Goal: Task Accomplishment & Management: Manage account settings

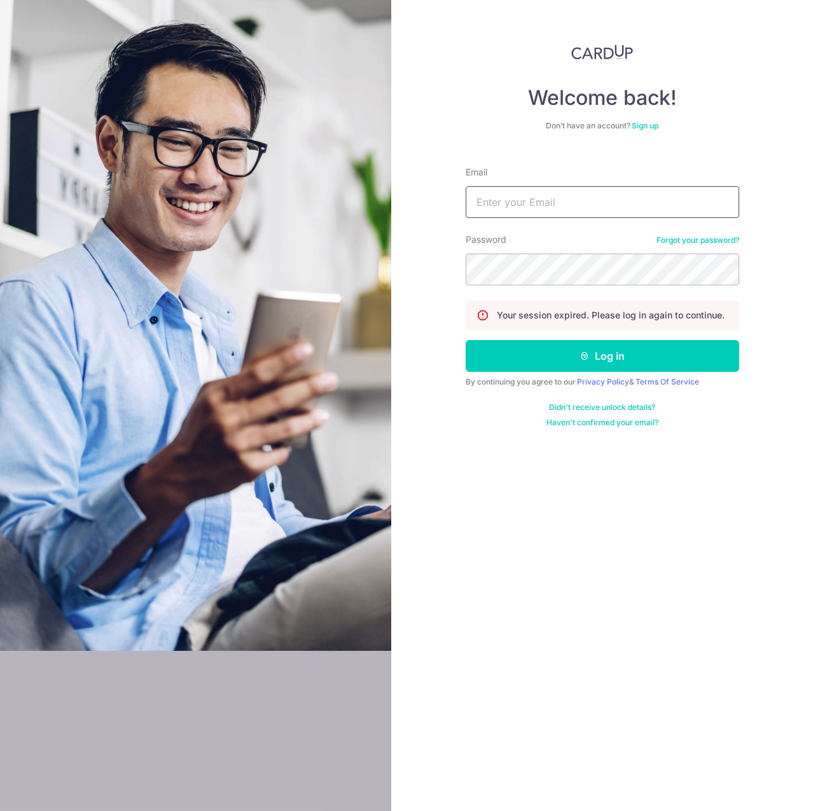
click at [593, 207] on input "Email" at bounding box center [601, 202] width 273 height 32
type input "[EMAIL_ADDRESS][DOMAIN_NAME]"
click at [465, 340] on button "Log in" at bounding box center [601, 356] width 273 height 32
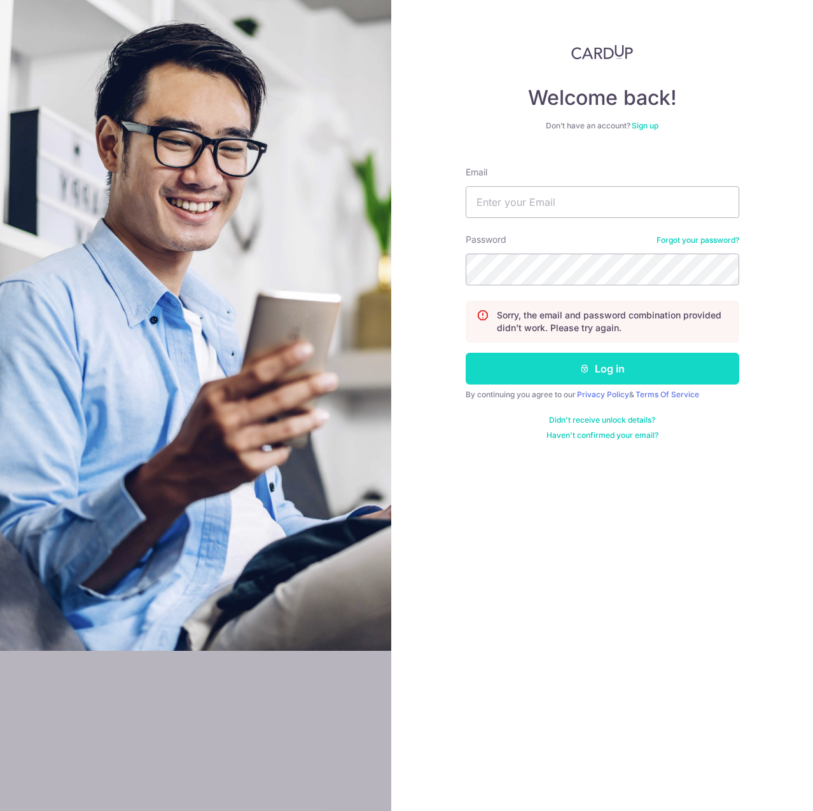
click at [508, 380] on button "Log in" at bounding box center [601, 369] width 273 height 32
click at [546, 210] on input "Email" at bounding box center [601, 202] width 273 height 32
type input "[EMAIL_ADDRESS][DOMAIN_NAME]"
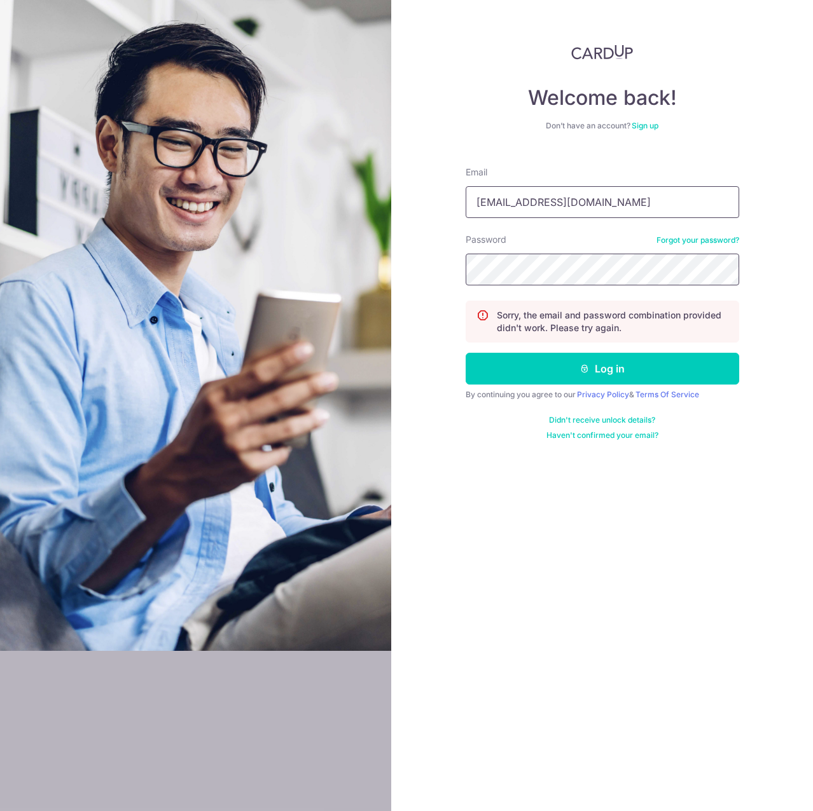
click at [465, 353] on button "Log in" at bounding box center [601, 369] width 273 height 32
click at [507, 212] on input "Email" at bounding box center [601, 202] width 273 height 32
type input "[EMAIL_ADDRESS][DOMAIN_NAME]"
click at [465, 353] on button "Log in" at bounding box center [601, 369] width 273 height 32
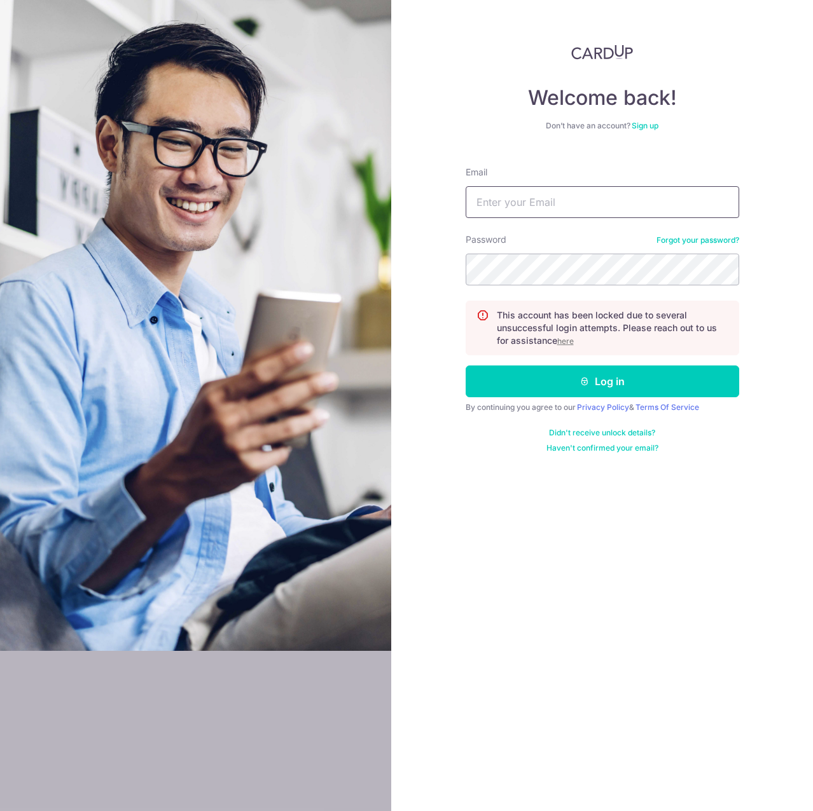
click at [544, 208] on input "Email" at bounding box center [601, 202] width 273 height 32
type input "h"
type input "H"
type input "[EMAIL_ADDRESS][DOMAIN_NAME]"
click at [465, 366] on button "Log in" at bounding box center [601, 382] width 273 height 32
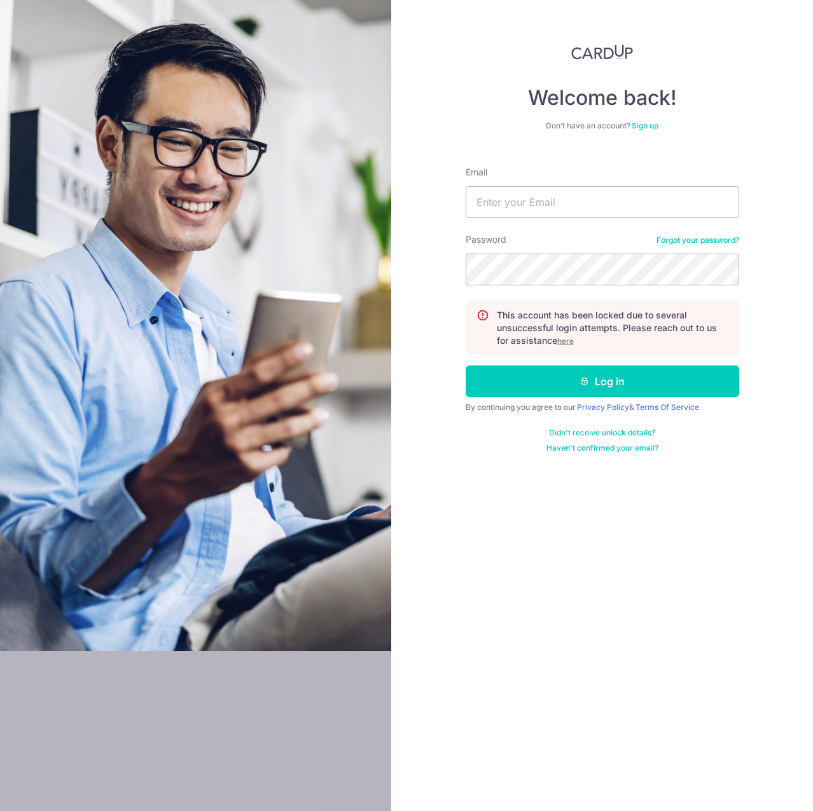
click at [565, 341] on u "here" at bounding box center [565, 341] width 17 height 10
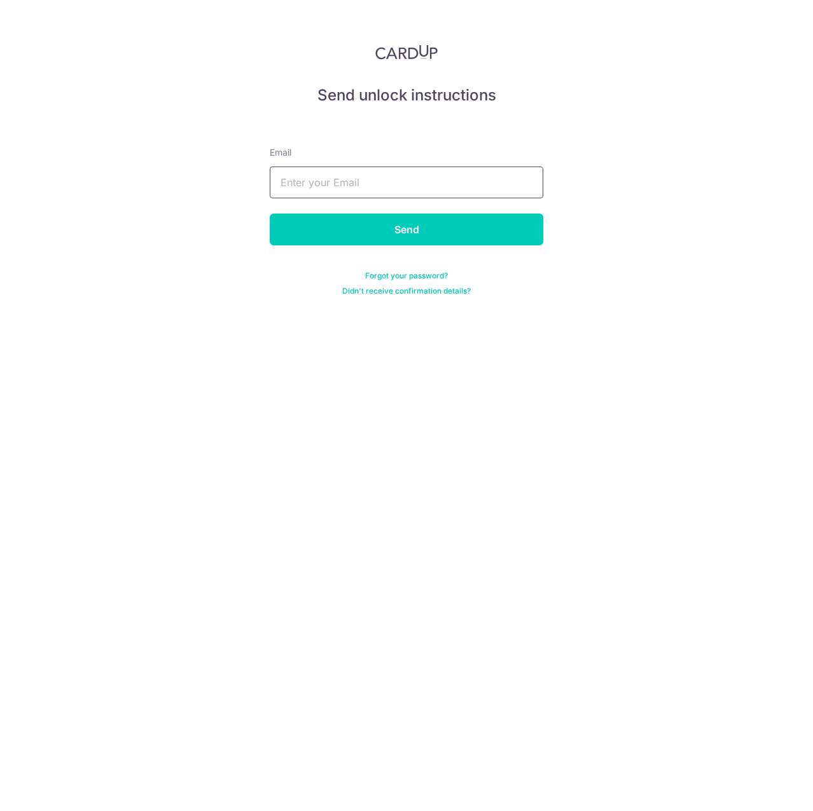
click at [300, 182] on input "text" at bounding box center [406, 183] width 273 height 32
type input "vernonchow@live.com.sg"
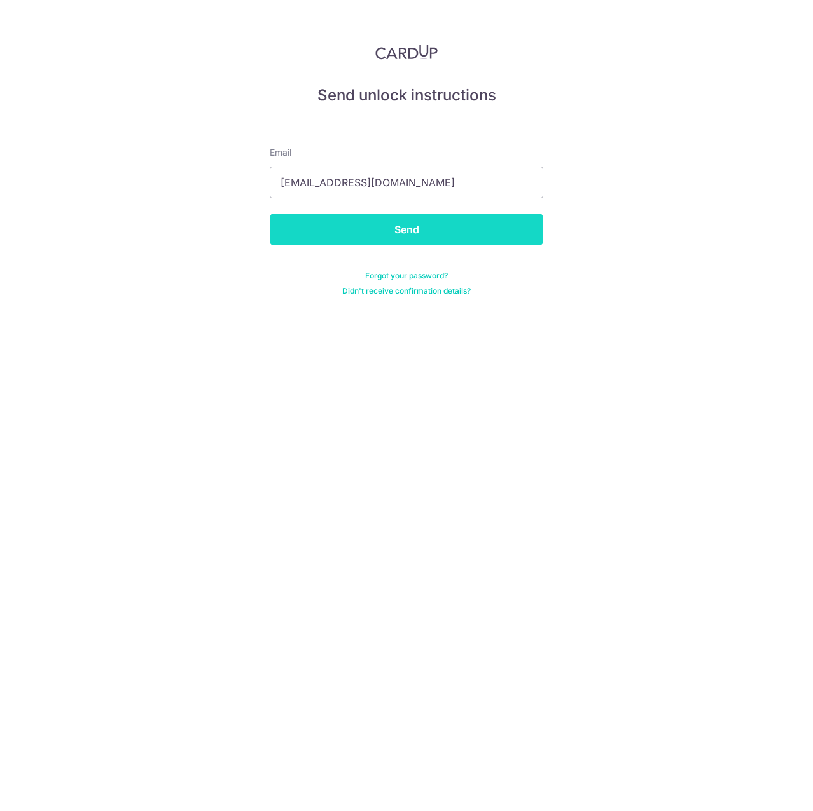
click at [454, 227] on input "Send" at bounding box center [406, 230] width 273 height 32
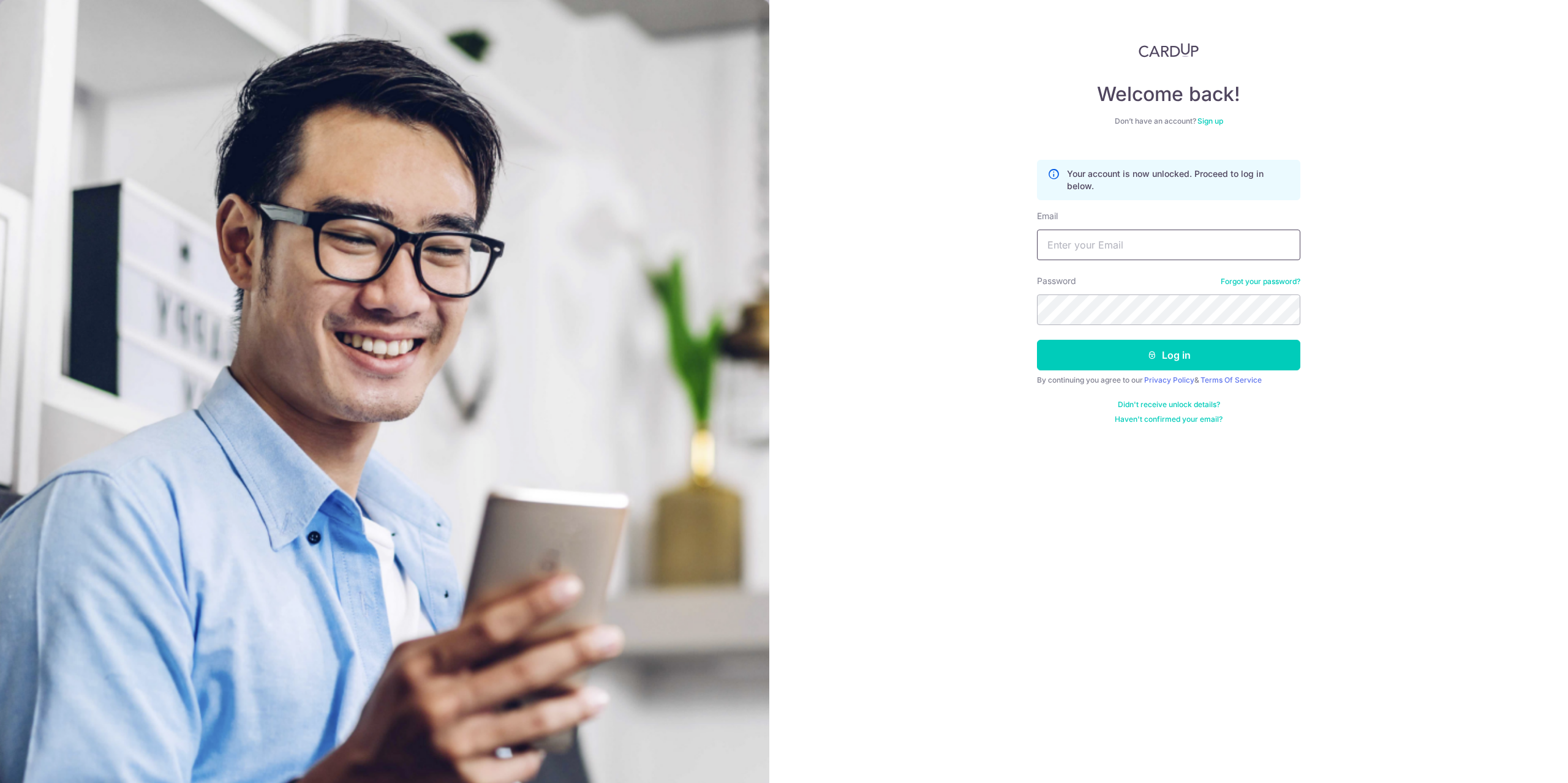
drag, startPoint x: 1055, startPoint y: 243, endPoint x: 1052, endPoint y: 248, distance: 5.8
click at [1055, 243] on input "Email" at bounding box center [1167, 245] width 263 height 31
type input "[EMAIL_ADDRESS][DOMAIN_NAME]"
click at [1036, 340] on button "Log in" at bounding box center [1167, 355] width 263 height 31
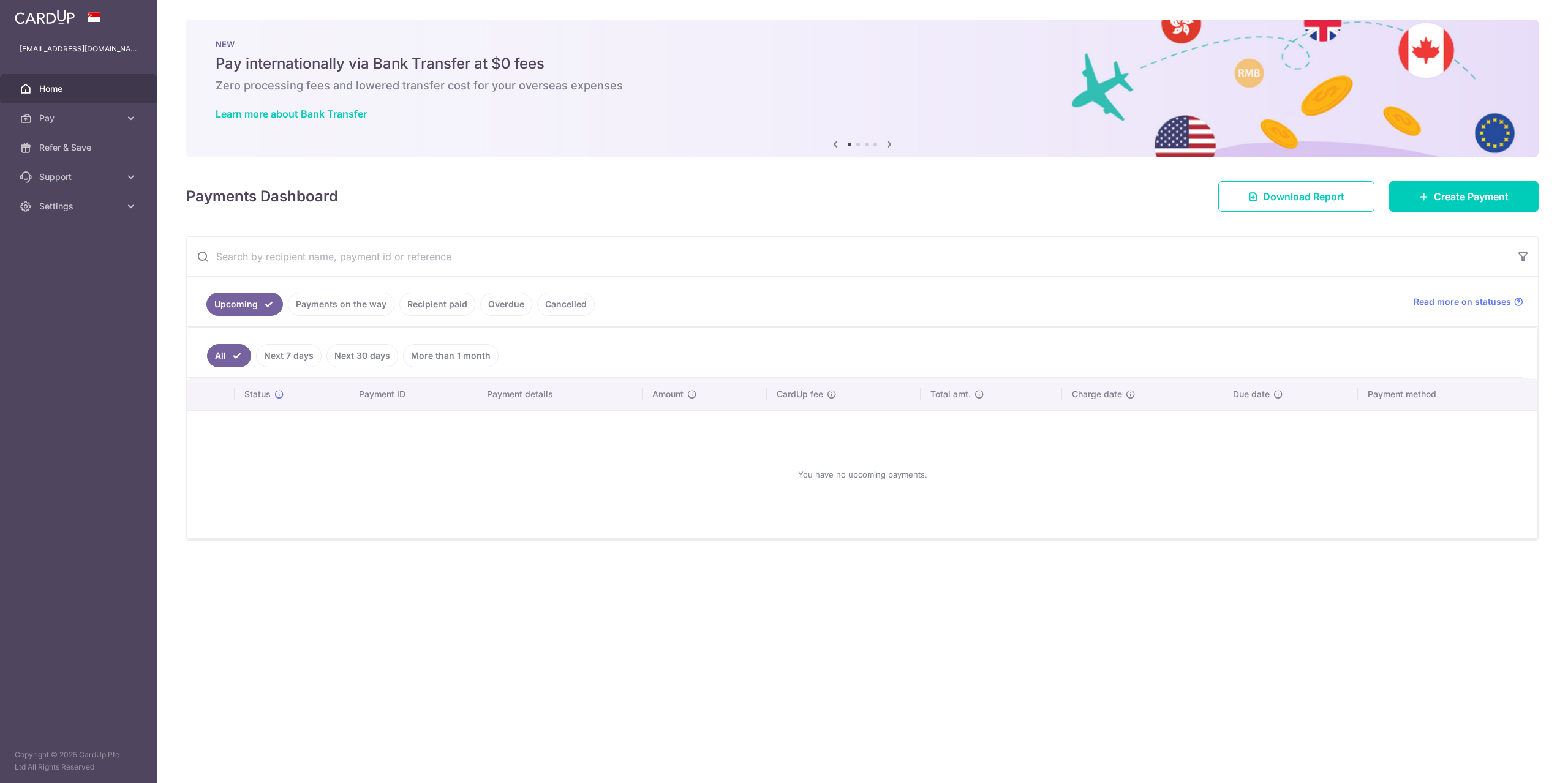
click at [357, 303] on link "Payments on the way" at bounding box center [341, 304] width 107 height 23
